Goal: Navigation & Orientation: Find specific page/section

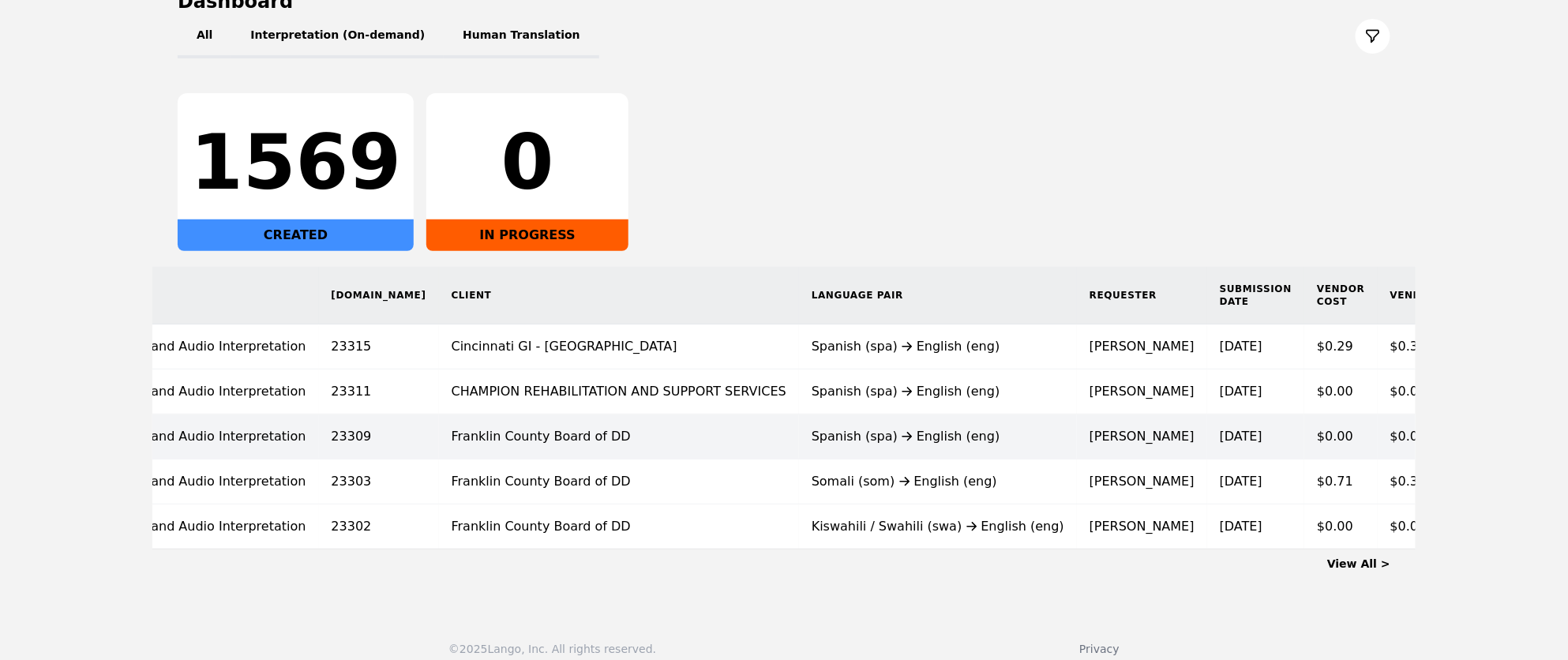
scroll to position [0, 163]
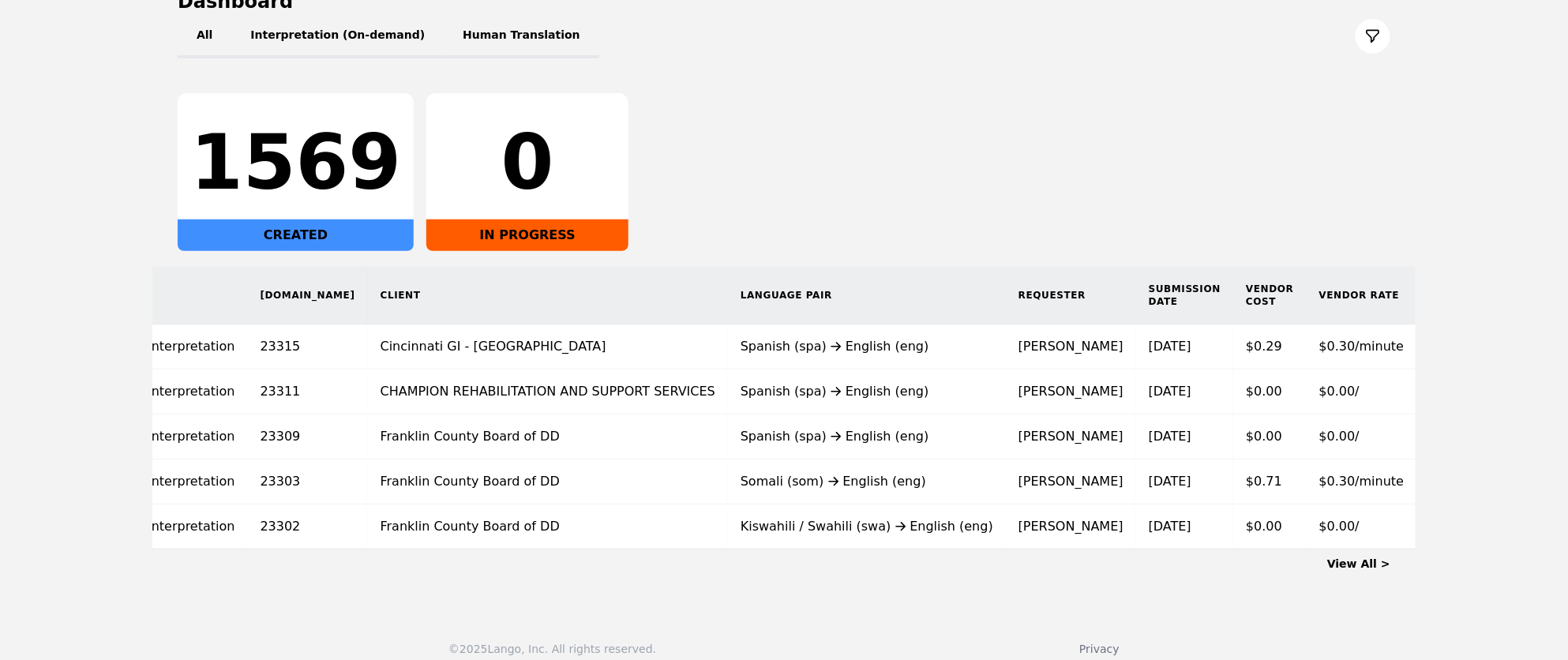
click at [1348, 565] on link "View All >" at bounding box center [1358, 563] width 63 height 13
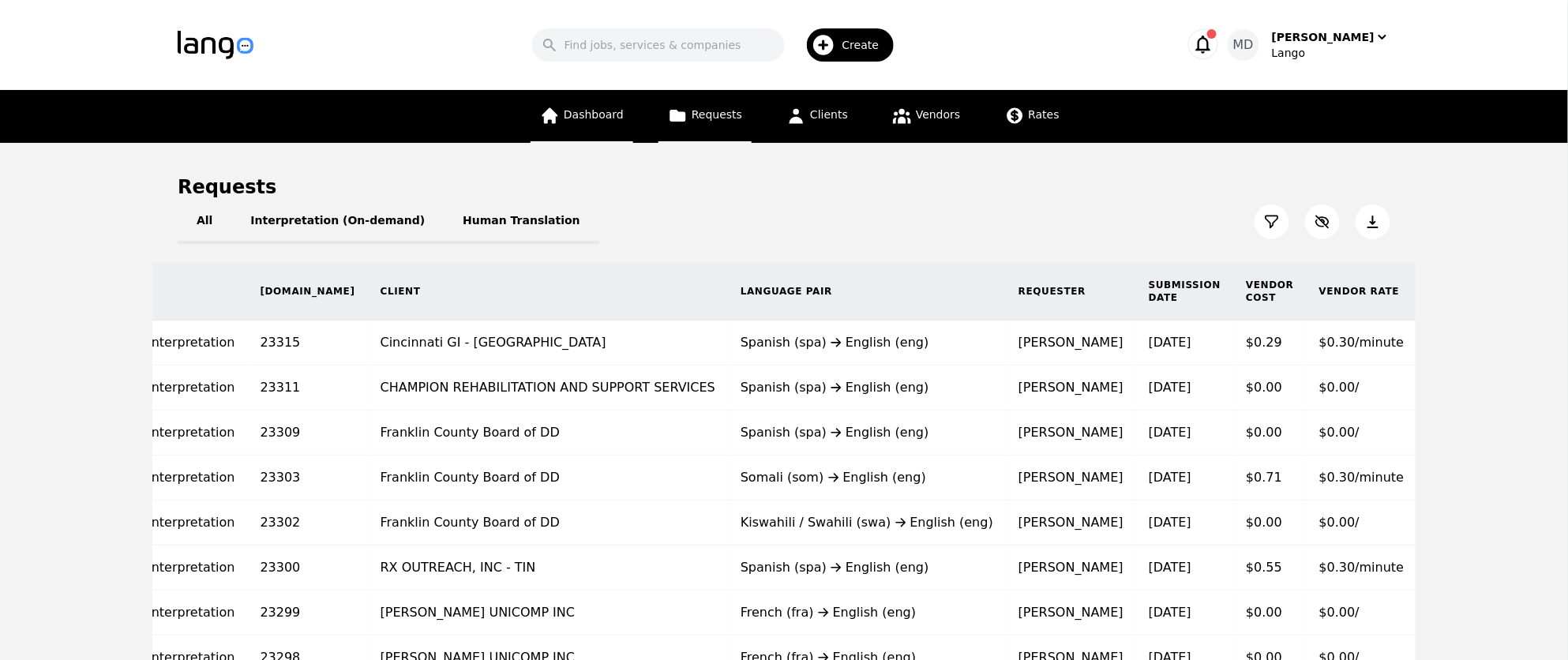
click at [598, 118] on span "Dashboard" at bounding box center [594, 114] width 60 height 13
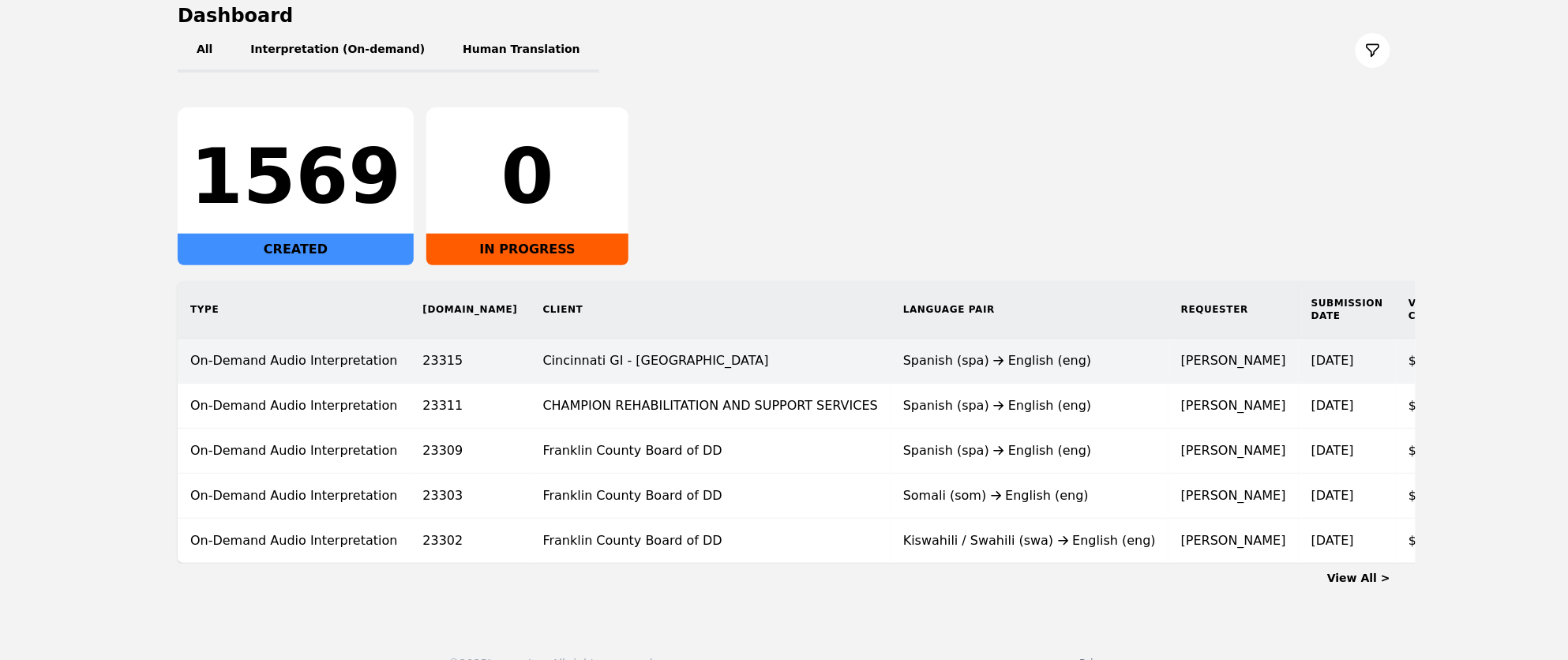
scroll to position [176, 0]
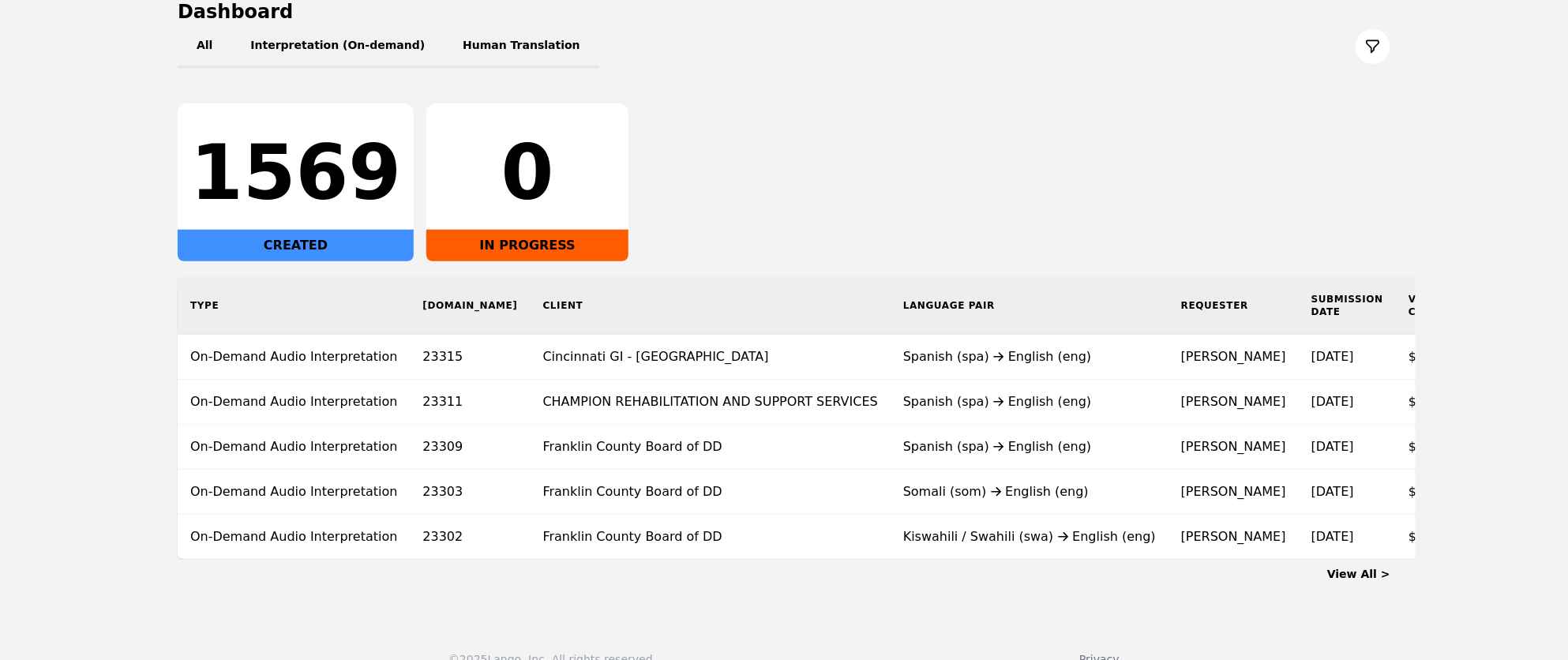
click at [1364, 577] on link "View All >" at bounding box center [1358, 574] width 63 height 13
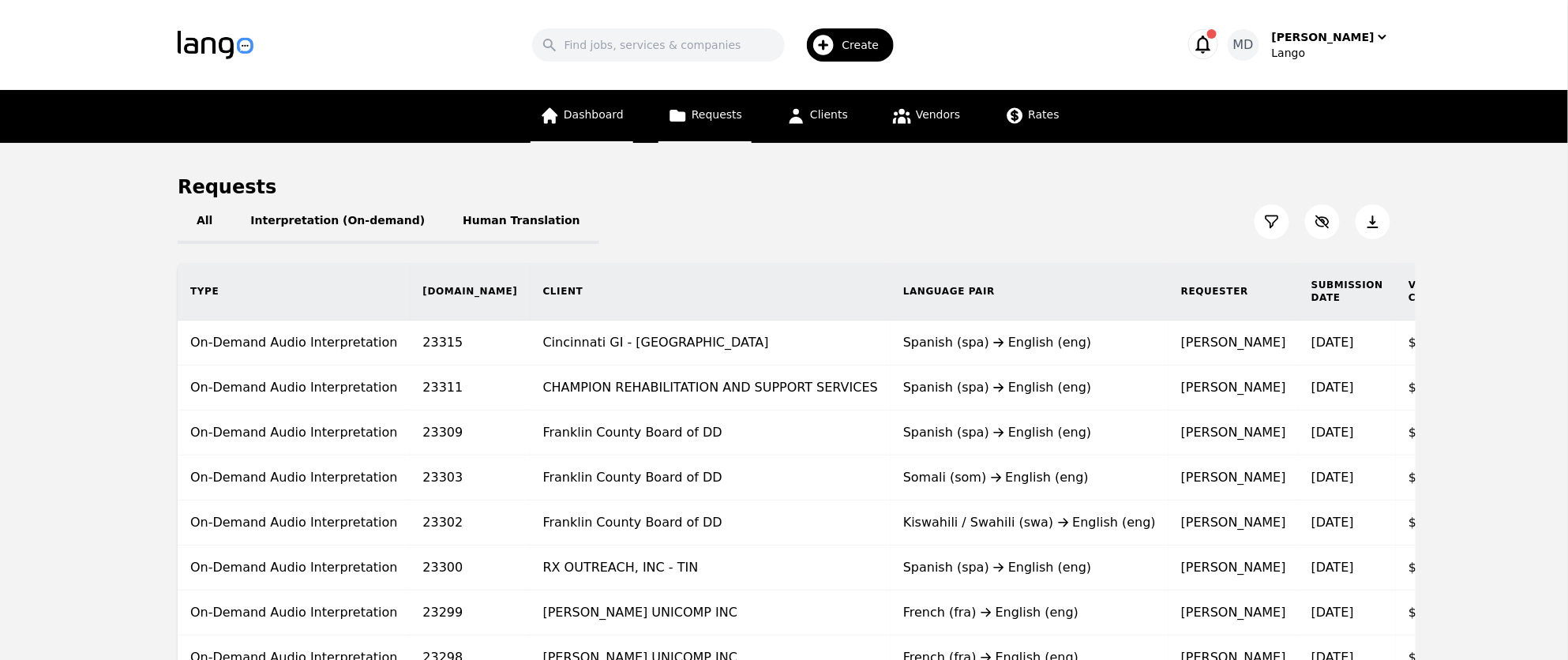
click at [613, 120] on span "Dashboard" at bounding box center [594, 114] width 60 height 13
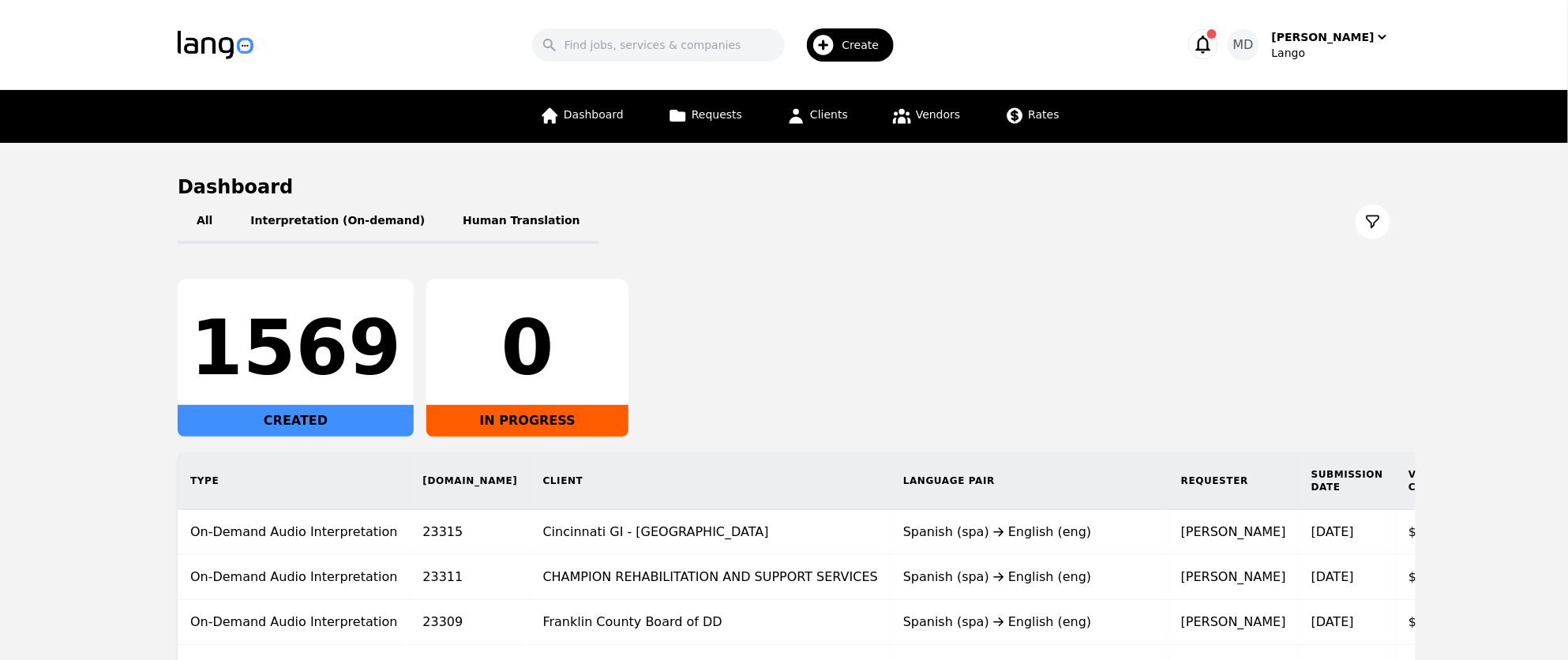
click at [93, 25] on header "Search Create MD Meti Dibra Lango" at bounding box center [784, 45] width 1568 height 90
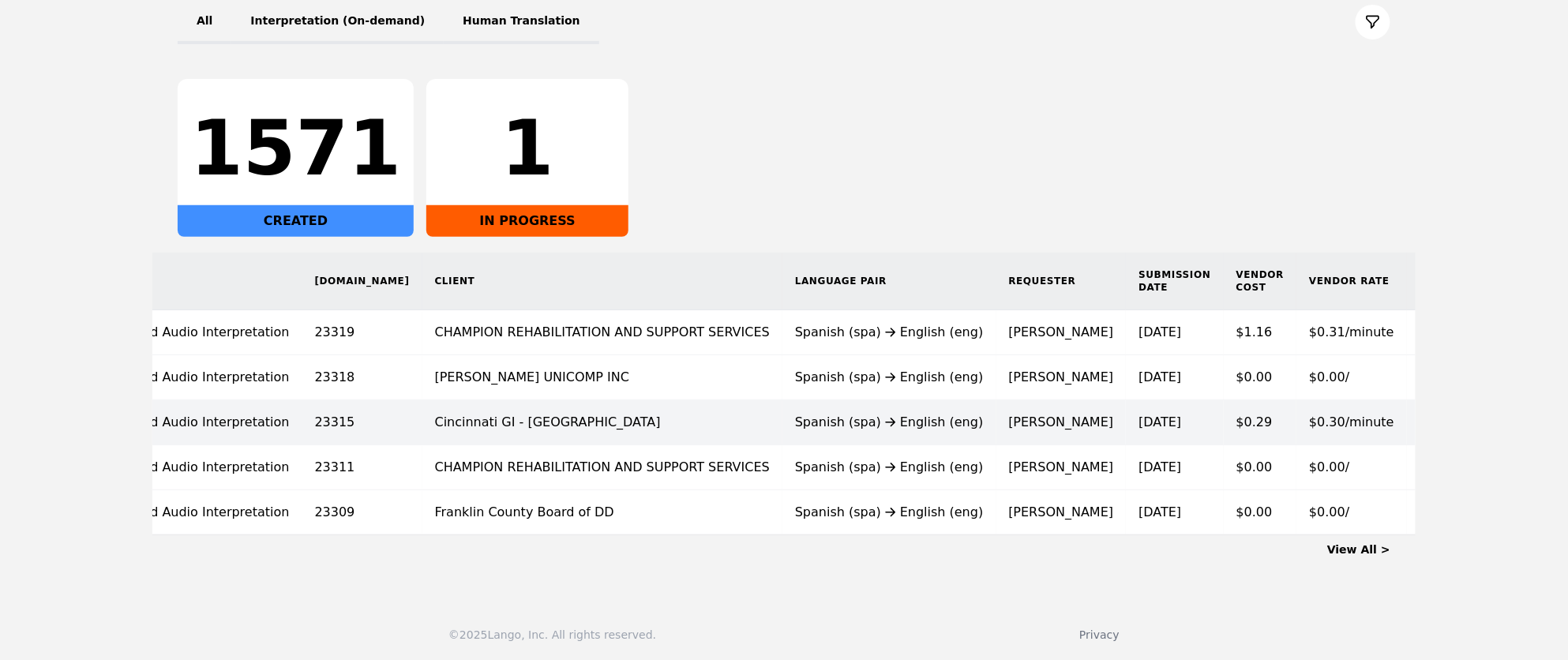
scroll to position [183, 0]
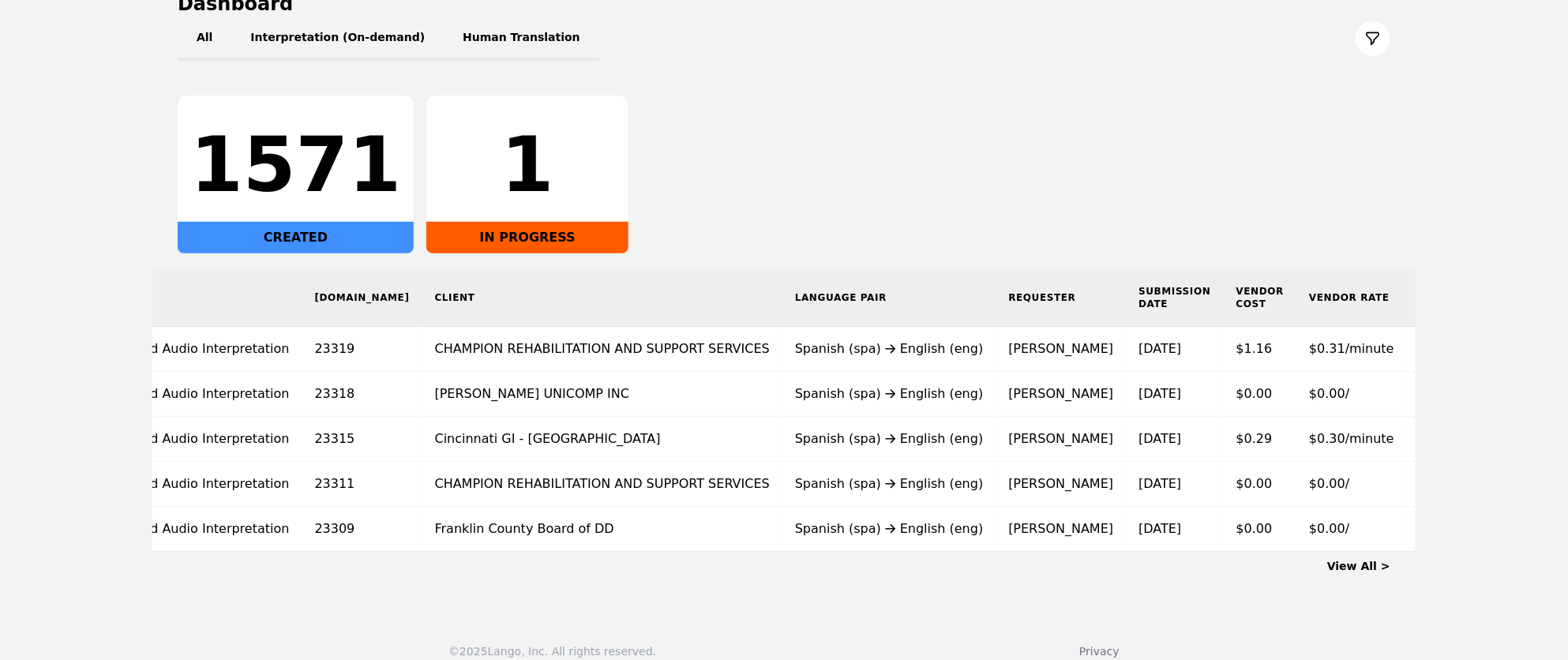
click at [1366, 565] on link "View All >" at bounding box center [1358, 566] width 63 height 13
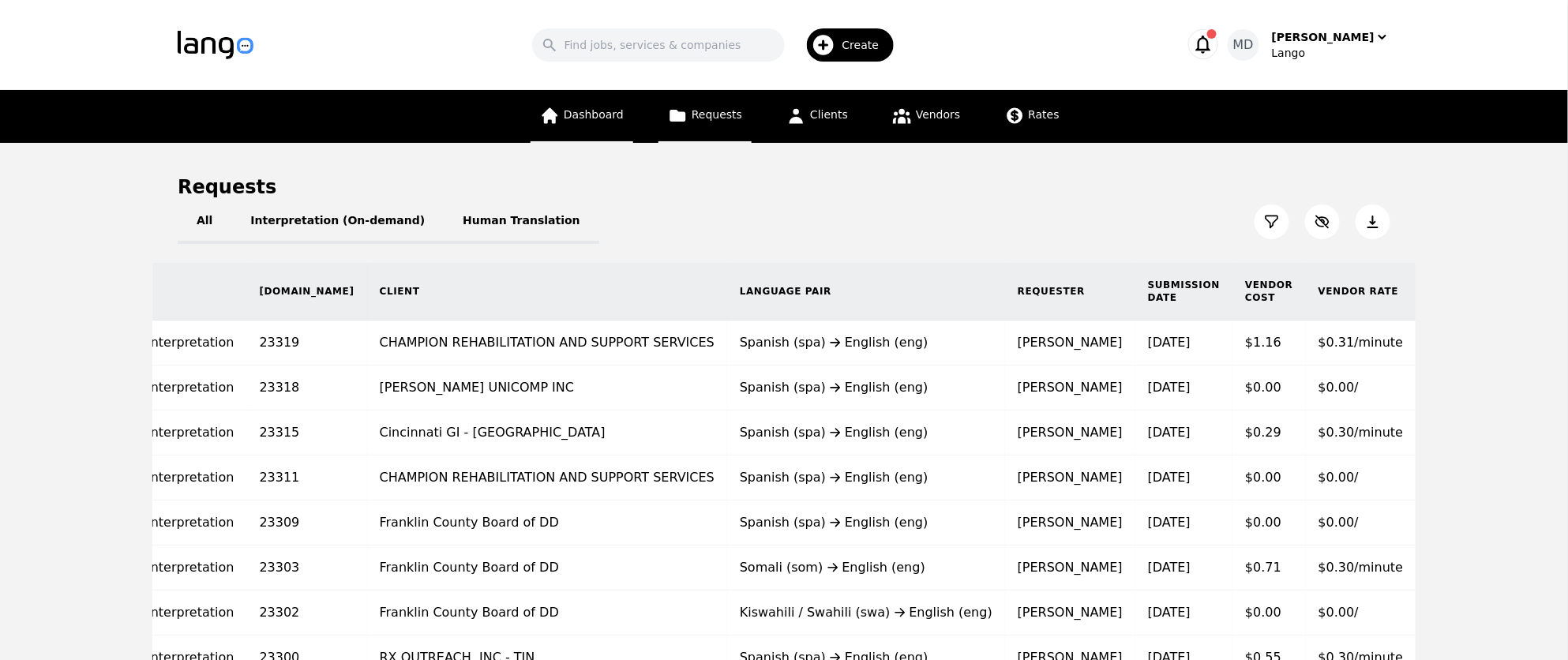
click at [556, 110] on icon at bounding box center [550, 116] width 16 height 16
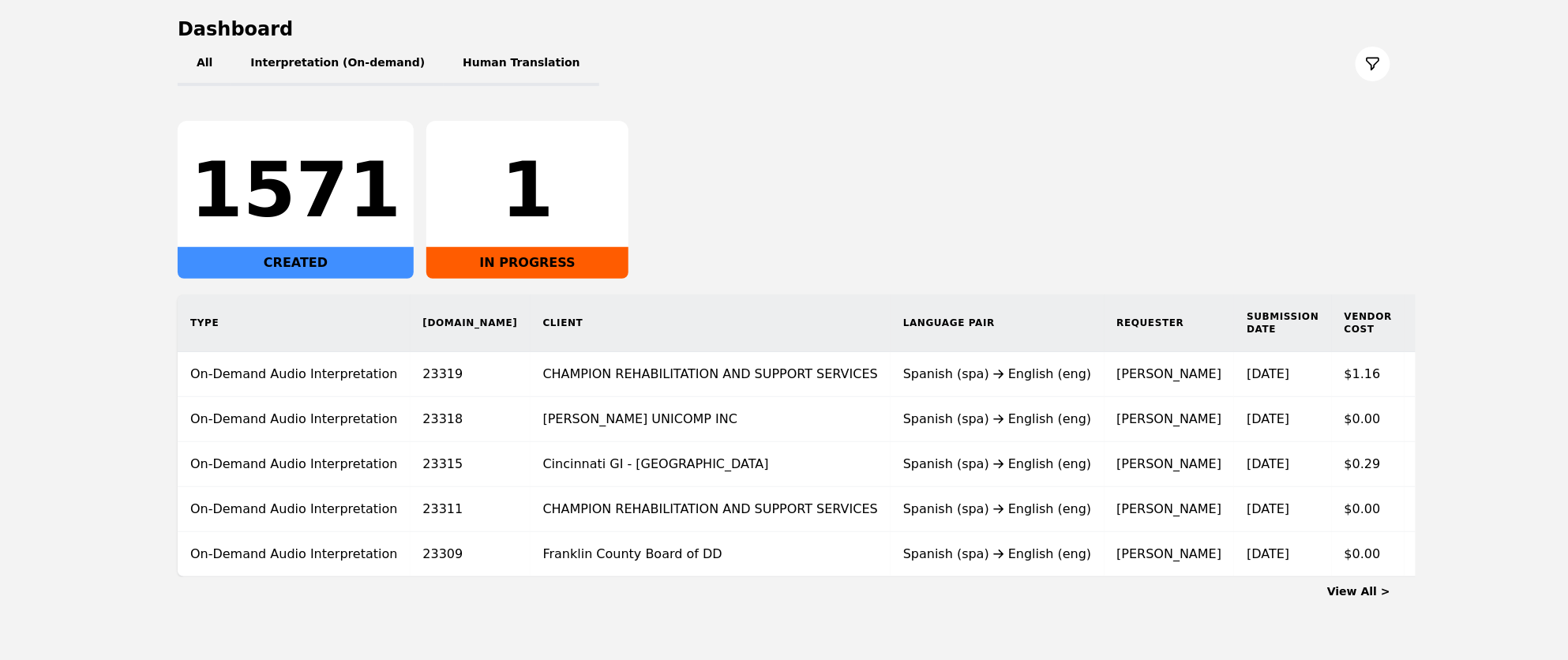
scroll to position [165, 0]
